Goal: Check status: Check status

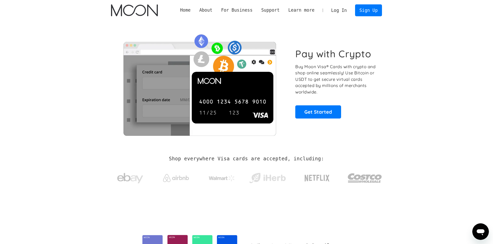
click at [338, 10] on link "Log In" at bounding box center [339, 10] width 24 height 11
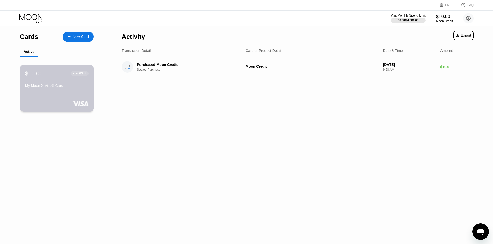
click at [65, 86] on div "My Moon X Visa® Card" at bounding box center [56, 86] width 63 height 4
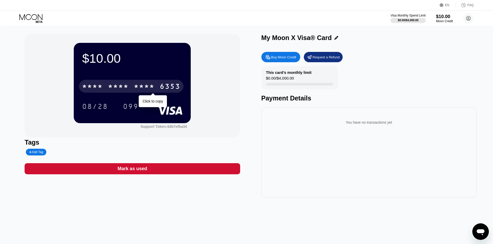
click at [144, 88] on div "* * * *" at bounding box center [144, 87] width 21 height 8
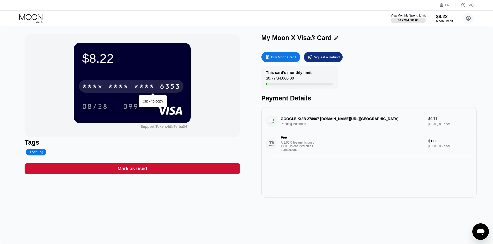
click at [132, 91] on div "* * * * * * * * * * * * 6353" at bounding box center [131, 86] width 104 height 13
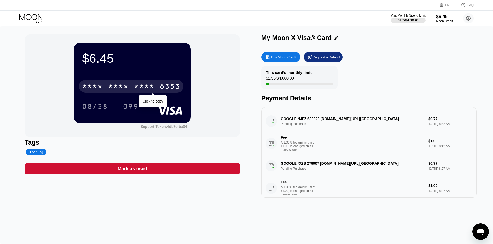
click at [132, 90] on div "* * * * * * * * * * * * 6353" at bounding box center [131, 86] width 104 height 13
click at [158, 83] on div "* * * * * * * * * * * * 6353" at bounding box center [131, 86] width 104 height 13
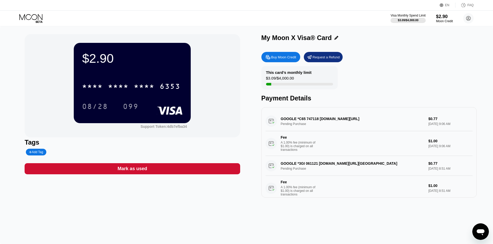
drag, startPoint x: 306, startPoint y: 120, endPoint x: 319, endPoint y: 120, distance: 12.9
click at [319, 120] on div "GOOGLE *C65 747118 [DOMAIN_NAME][URL] Pending Purchase $0.77 [DATE] 9:06 AM Fee…" at bounding box center [368, 133] width 207 height 45
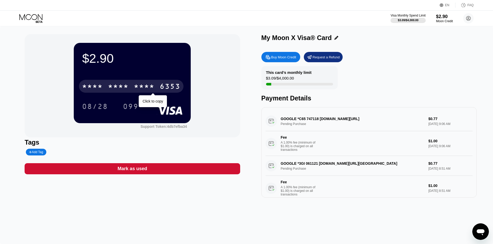
click at [165, 91] on div "6353" at bounding box center [170, 87] width 21 height 8
click at [164, 87] on div "6353" at bounding box center [170, 87] width 21 height 8
